Goal: Information Seeking & Learning: Find specific fact

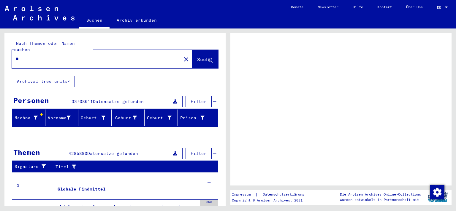
type input "***"
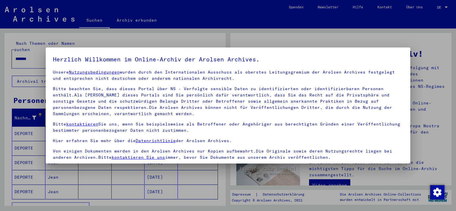
scroll to position [51, 0]
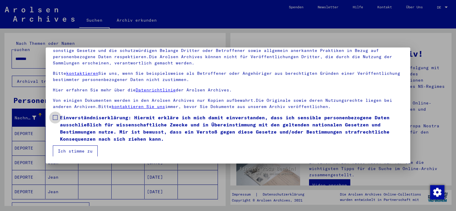
click at [53, 118] on span at bounding box center [55, 117] width 5 height 5
click at [69, 150] on button "Ich stimme zu" at bounding box center [75, 150] width 45 height 11
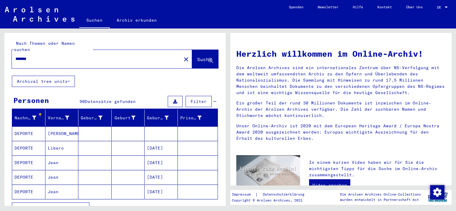
drag, startPoint x: 39, startPoint y: 53, endPoint x: 15, endPoint y: 55, distance: 24.1
click at [15, 56] on input "*******" at bounding box center [94, 59] width 159 height 6
click at [197, 56] on span "Suche" at bounding box center [204, 59] width 15 height 6
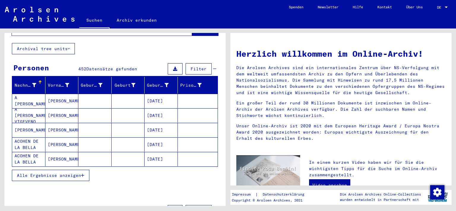
scroll to position [65, 0]
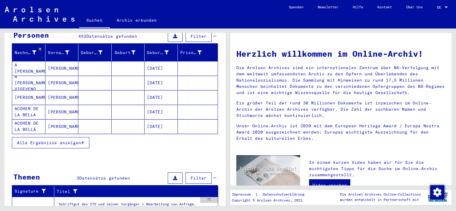
click at [56, 140] on span "Alle Ergebnisse anzeigen" at bounding box center [49, 142] width 64 height 5
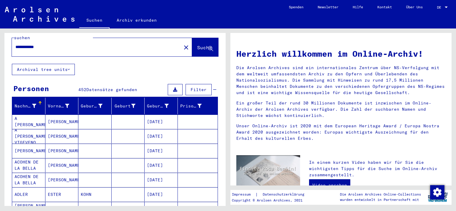
scroll to position [0, 0]
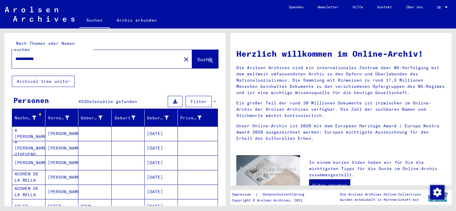
drag, startPoint x: 30, startPoint y: 53, endPoint x: 14, endPoint y: 53, distance: 16.0
click at [15, 56] on input "**********" at bounding box center [94, 59] width 159 height 6
click at [197, 56] on span "Suche" at bounding box center [204, 59] width 15 height 6
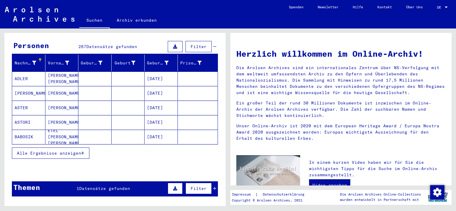
scroll to position [65, 0]
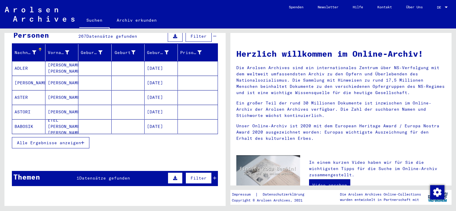
click at [82, 141] on icon "button" at bounding box center [82, 143] width 3 height 4
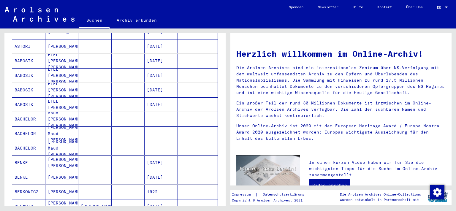
scroll to position [0, 0]
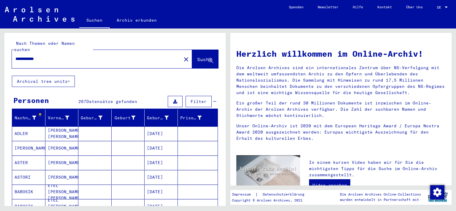
drag, startPoint x: 29, startPoint y: 52, endPoint x: 15, endPoint y: 53, distance: 14.3
click at [15, 56] on input "**********" at bounding box center [94, 59] width 159 height 6
click at [197, 56] on span "Suche" at bounding box center [204, 59] width 15 height 6
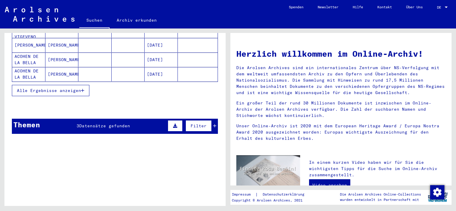
scroll to position [131, 0]
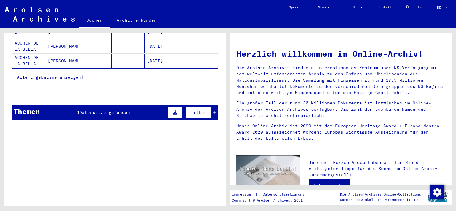
click at [107, 110] on span "Datensätze gefunden" at bounding box center [104, 112] width 51 height 5
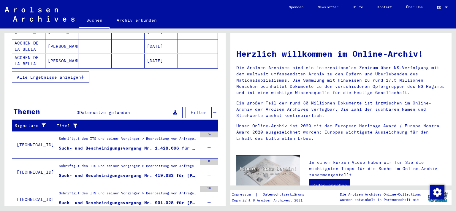
click at [110, 145] on div "Such- und Bescheinigungsvorgang Nr. 1.428.096 für [PERSON_NAME] geboren [DEMOGR…" at bounding box center [128, 148] width 138 height 6
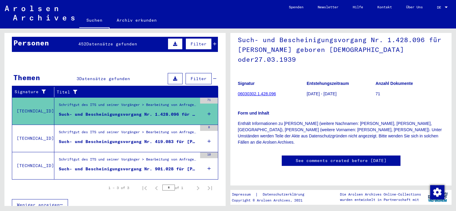
scroll to position [199, 0]
click at [188, 129] on div "Schriftgut des ITS und seiner Vorgänger > Bearbeitung von Anfragen > Fallbezoge…" at bounding box center [128, 133] width 138 height 8
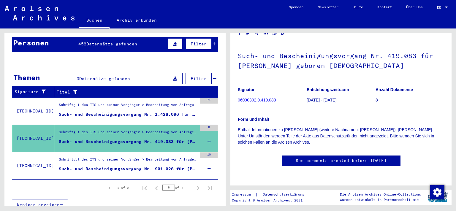
scroll to position [65, 0]
click at [171, 166] on div "Such- und Bescheinigungsvorgang Nr. 901.028 für [PERSON_NAME] geboren [DEMOGRAP…" at bounding box center [128, 169] width 138 height 6
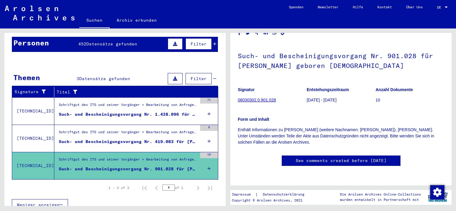
scroll to position [65, 0]
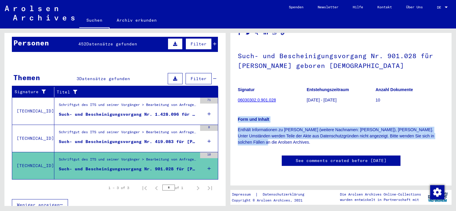
drag, startPoint x: 238, startPoint y: 79, endPoint x: 258, endPoint y: 102, distance: 30.5
click at [258, 109] on div "Form und Inhalt Enthält Informationen zu [PERSON_NAME] (weitere Nachnamen: [PER…" at bounding box center [341, 127] width 206 height 36
click at [319, 109] on div "Form und Inhalt Enthält Informationen zu [PERSON_NAME] (weitere Nachnamen: [PER…" at bounding box center [341, 127] width 206 height 36
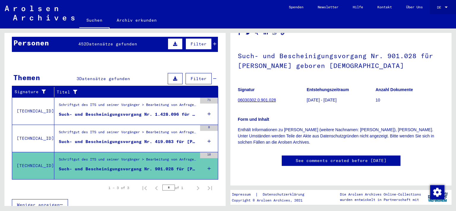
click at [446, 6] on div at bounding box center [445, 7] width 5 height 4
click at [435, 11] on span "English" at bounding box center [431, 10] width 15 height 4
type input "*******"
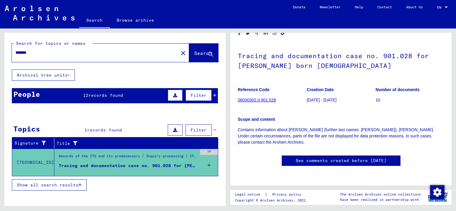
scroll to position [33, 0]
click at [266, 98] on link "06030302.0.901.028" at bounding box center [257, 100] width 38 height 5
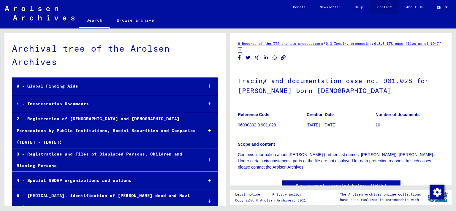
click at [380, 8] on link "Contact" at bounding box center [384, 7] width 29 height 14
click at [287, 43] on link "6 Records of the ITS and its predecessors" at bounding box center [280, 43] width 85 height 4
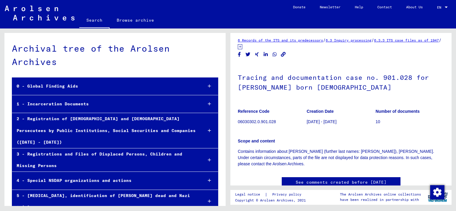
scroll to position [65, 0]
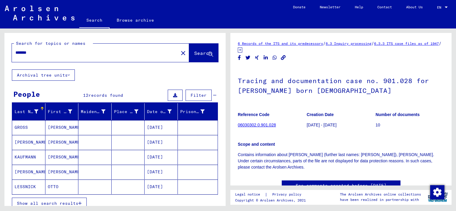
drag, startPoint x: 35, startPoint y: 53, endPoint x: 16, endPoint y: 53, distance: 19.3
click at [16, 53] on input "*******" at bounding box center [94, 53] width 159 height 6
click at [194, 54] on span "Search" at bounding box center [203, 53] width 18 height 6
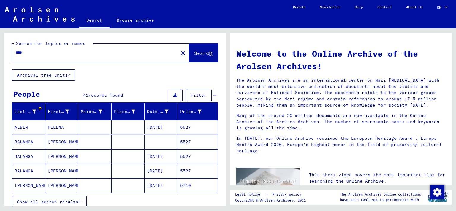
click at [16, 53] on input "****" at bounding box center [93, 53] width 156 height 6
click at [194, 54] on span "Search" at bounding box center [203, 53] width 18 height 6
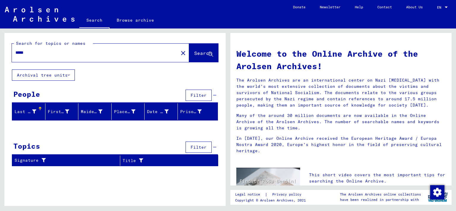
drag, startPoint x: 31, startPoint y: 52, endPoint x: 13, endPoint y: 53, distance: 18.1
click at [15, 53] on input "*****" at bounding box center [93, 53] width 156 height 6
type input "**********"
click at [194, 51] on span "Search" at bounding box center [203, 53] width 18 height 6
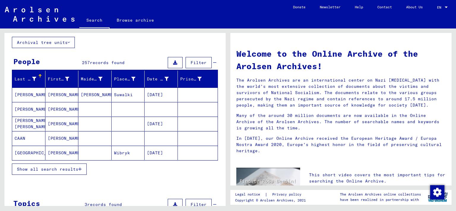
scroll to position [65, 0]
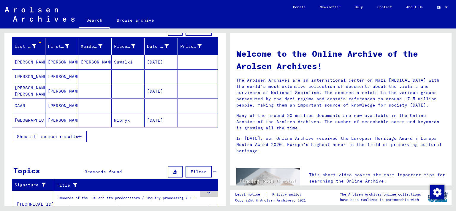
click at [79, 136] on icon "button" at bounding box center [79, 136] width 3 height 4
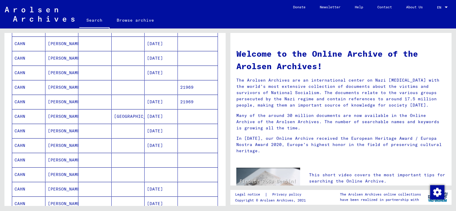
scroll to position [393, 0]
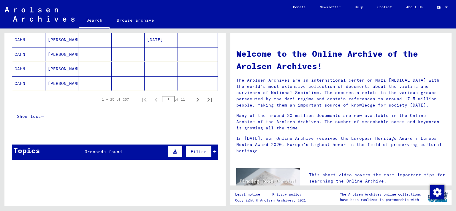
click at [105, 149] on span "records found" at bounding box center [104, 151] width 35 height 5
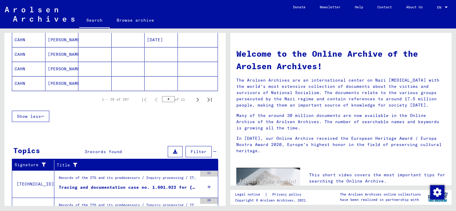
click at [107, 181] on figure "Records of the ITS and its predecessors / Inquiry processing / ITS case files a…" at bounding box center [128, 179] width 138 height 9
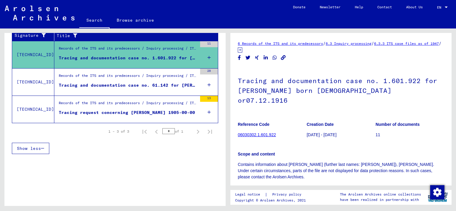
scroll to position [96, 0]
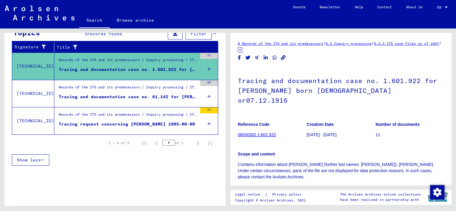
click at [175, 92] on mat-grid-list "Records of the ITS and its predecessors / Inquiry processing / ITS case files a…" at bounding box center [128, 94] width 138 height 18
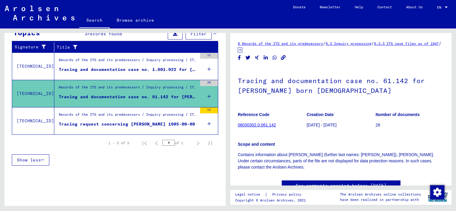
click at [163, 122] on div "Tracing request concerning [PERSON_NAME] 1905-00-00" at bounding box center [127, 124] width 136 height 6
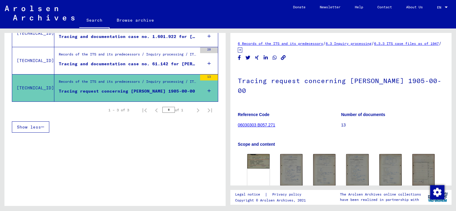
scroll to position [162, 0]
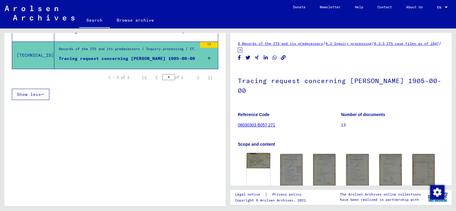
click at [257, 162] on img at bounding box center [258, 160] width 23 height 15
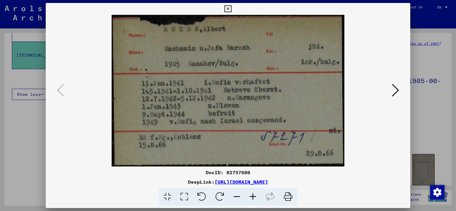
click at [397, 90] on icon at bounding box center [395, 90] width 7 height 14
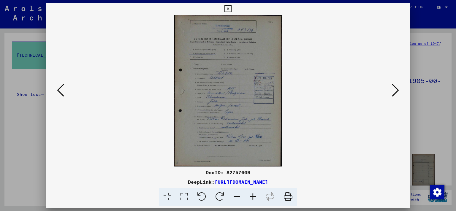
click at [397, 90] on icon at bounding box center [395, 90] width 7 height 14
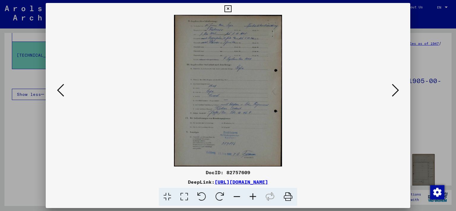
click at [397, 90] on icon at bounding box center [395, 90] width 7 height 14
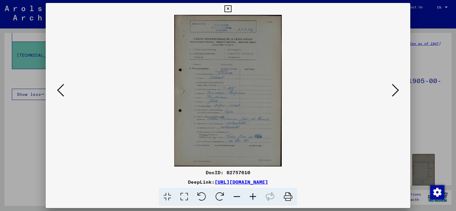
click at [397, 90] on icon at bounding box center [395, 90] width 7 height 14
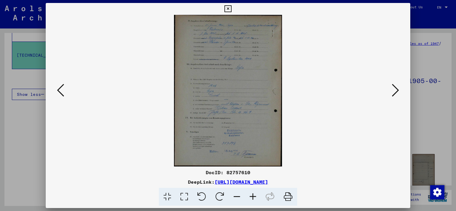
click at [397, 90] on icon at bounding box center [395, 90] width 7 height 14
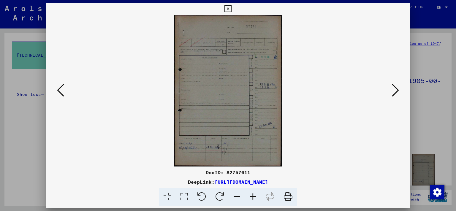
click at [397, 90] on icon at bounding box center [395, 90] width 7 height 14
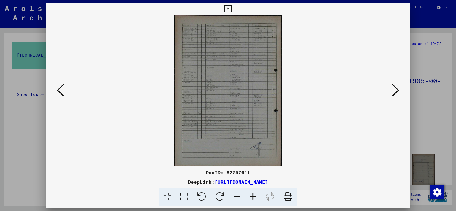
click at [397, 90] on icon at bounding box center [395, 90] width 7 height 14
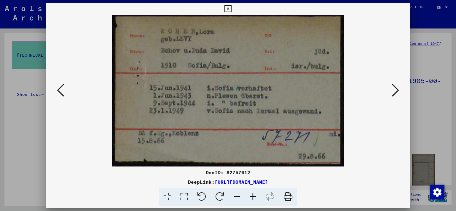
click at [231, 8] on icon at bounding box center [227, 8] width 7 height 7
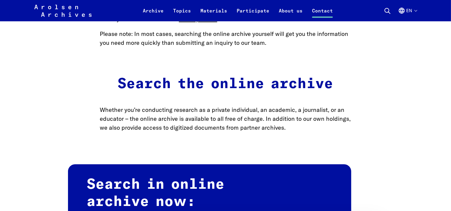
scroll to position [533, 0]
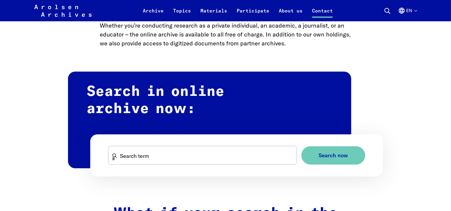
click at [416, 10] on button "en" at bounding box center [407, 14] width 19 height 14
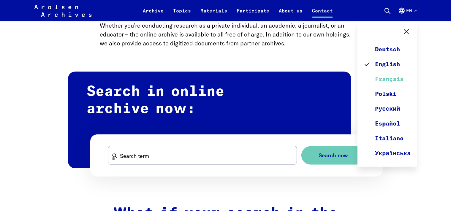
click at [395, 81] on link "Français" at bounding box center [386, 79] width 47 height 15
